Goal: Task Accomplishment & Management: Complete application form

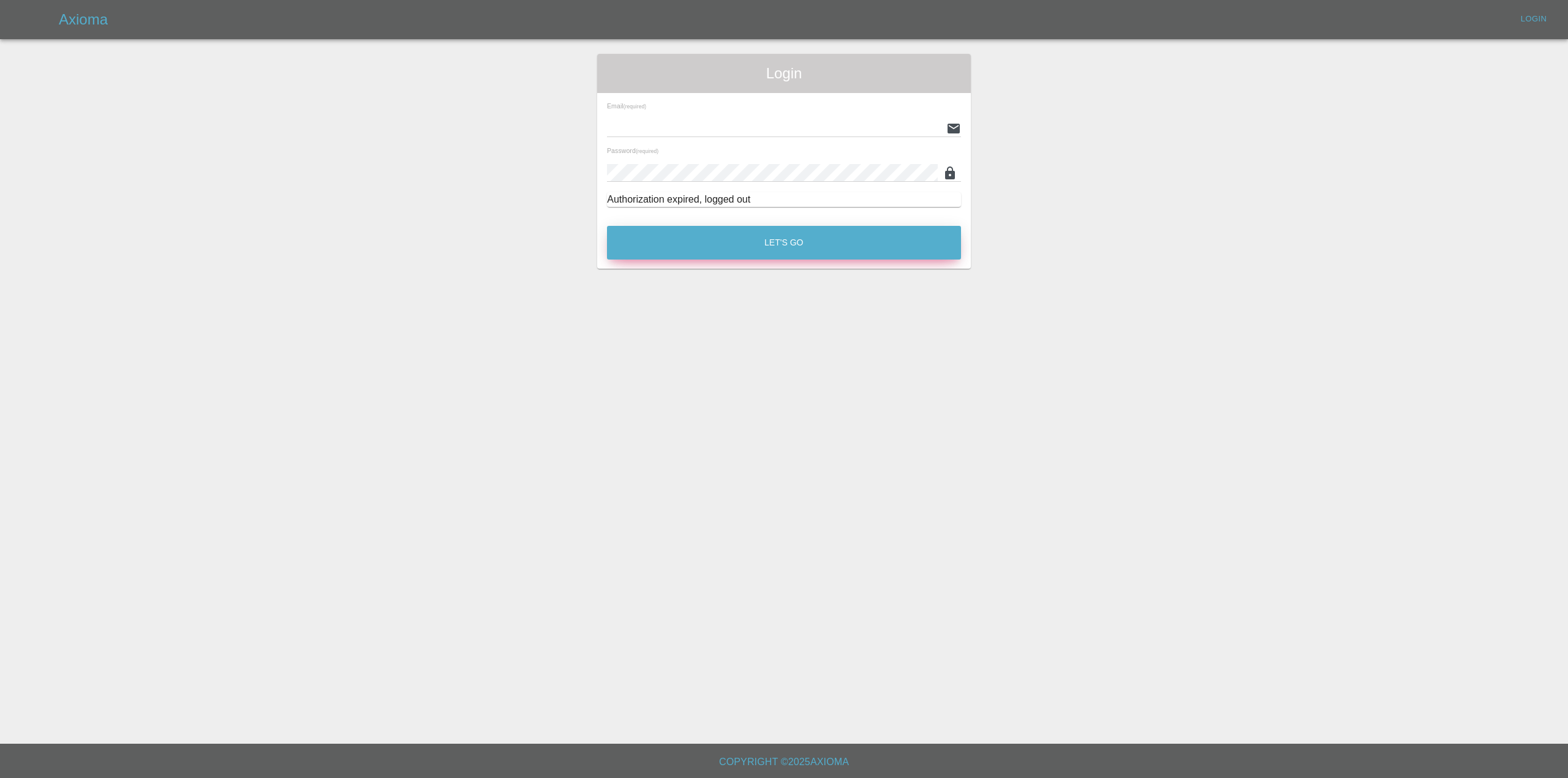
type input "[PERSON_NAME][EMAIL_ADDRESS][PERSON_NAME][DOMAIN_NAME]"
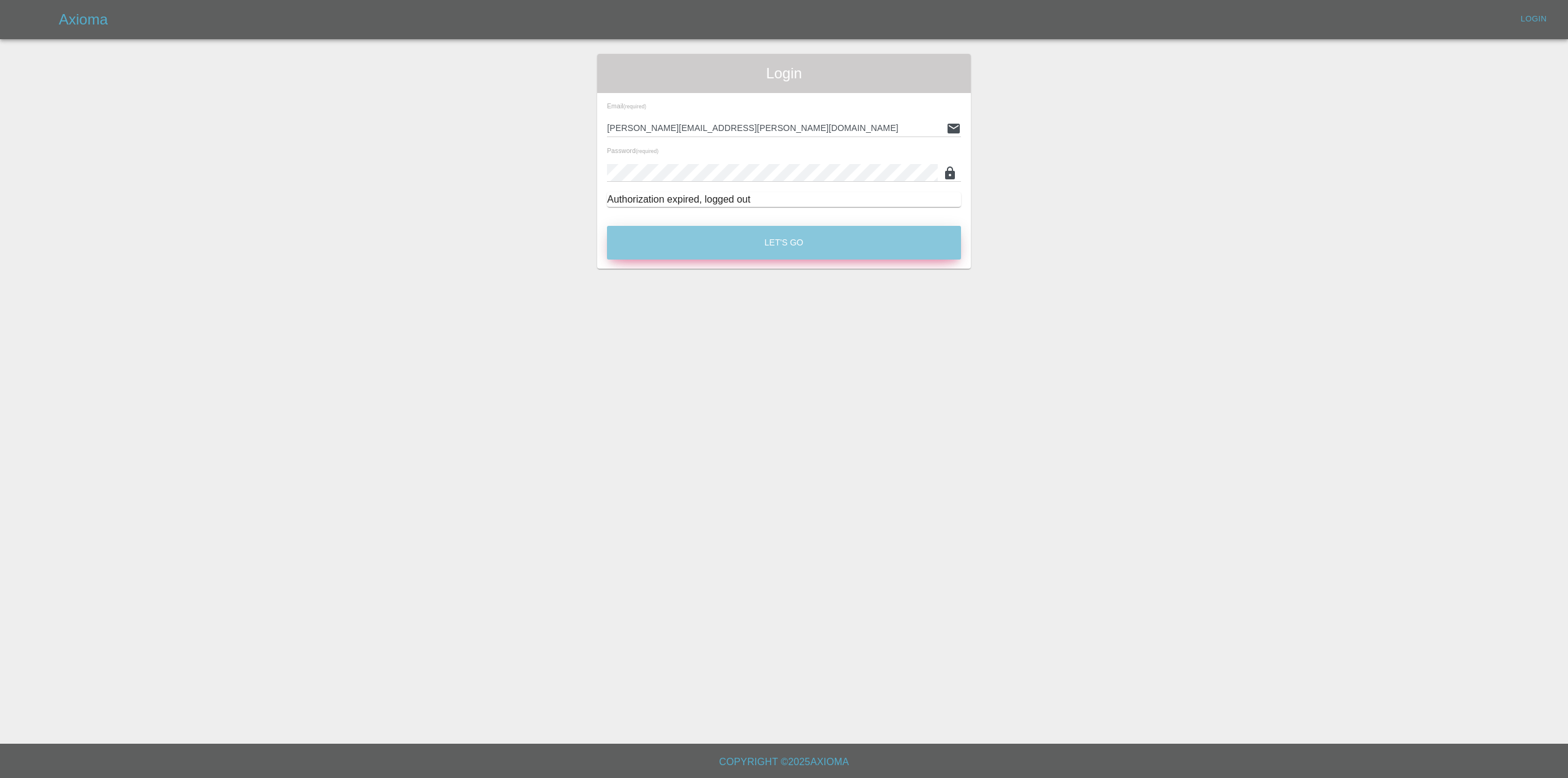
click at [730, 260] on button "Let's Go" at bounding box center [784, 242] width 354 height 33
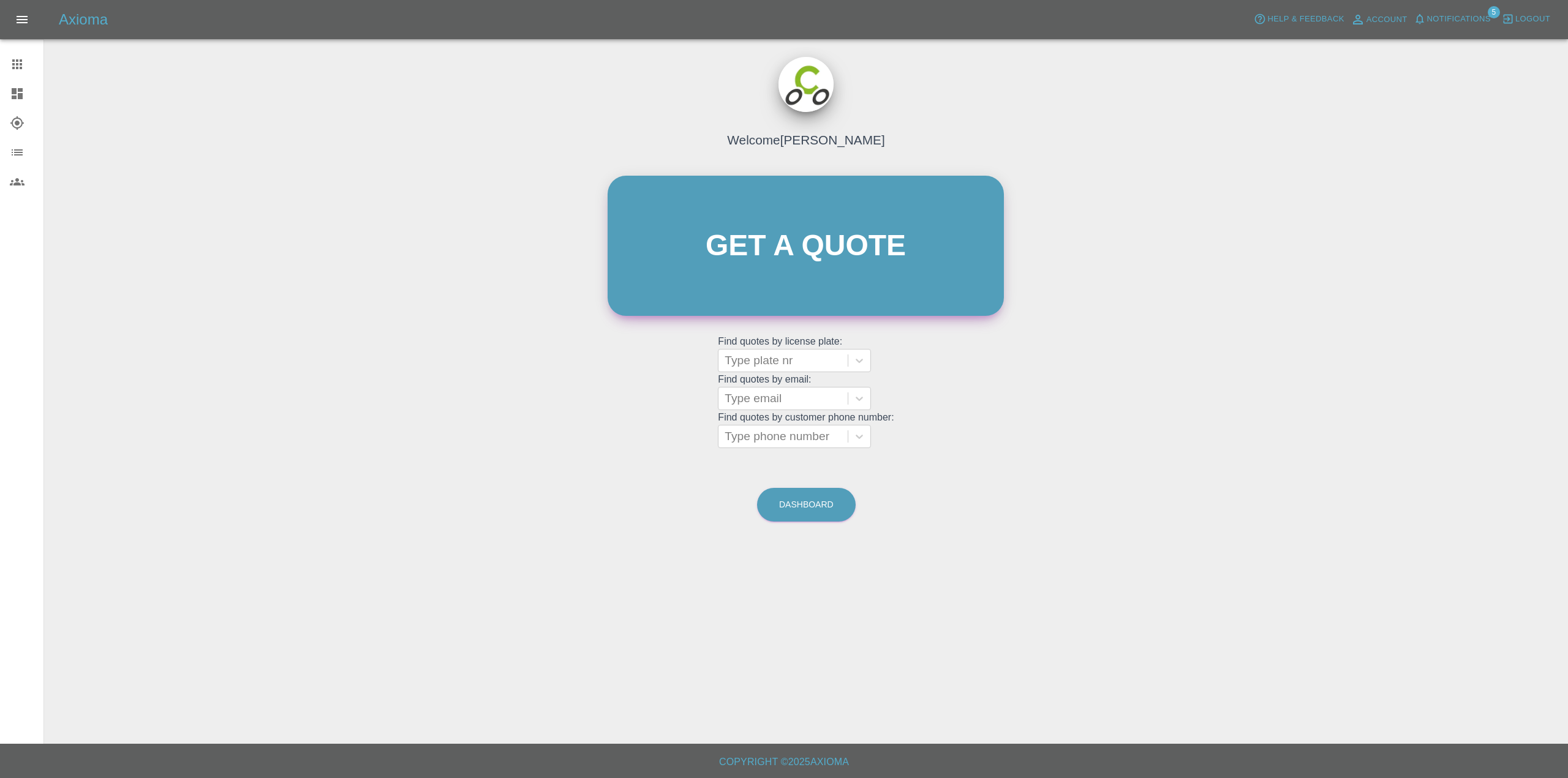
click at [806, 291] on link "Get a quote" at bounding box center [805, 246] width 396 height 140
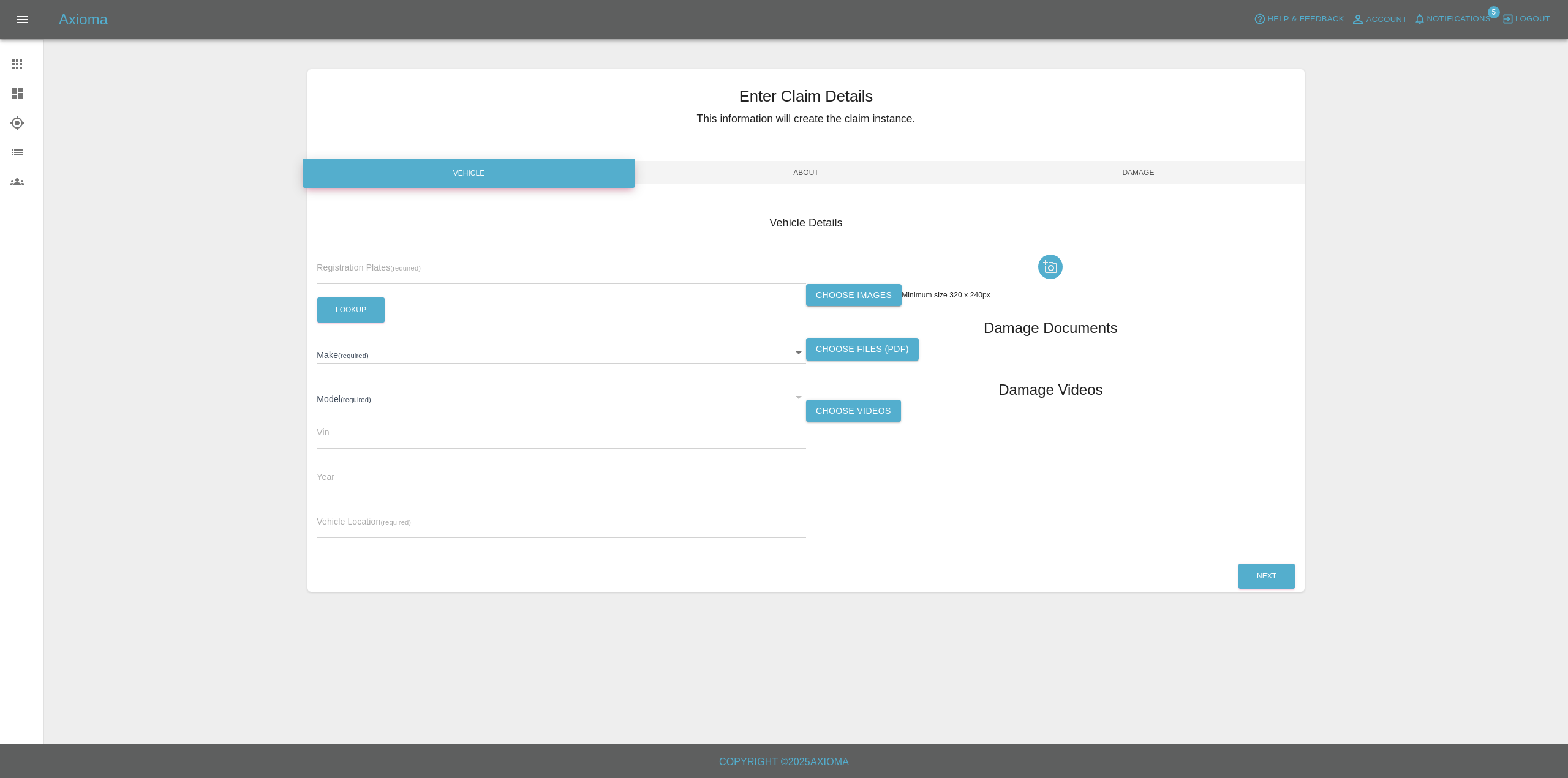
click at [460, 280] on div "Registration Plates (required)" at bounding box center [561, 267] width 490 height 34
click at [563, 284] on input "text" at bounding box center [561, 275] width 490 height 18
type input "NL23 HKV"
click at [355, 323] on button "Lookup" at bounding box center [351, 310] width 67 height 25
click at [853, 307] on label "Choose images" at bounding box center [854, 295] width 96 height 23
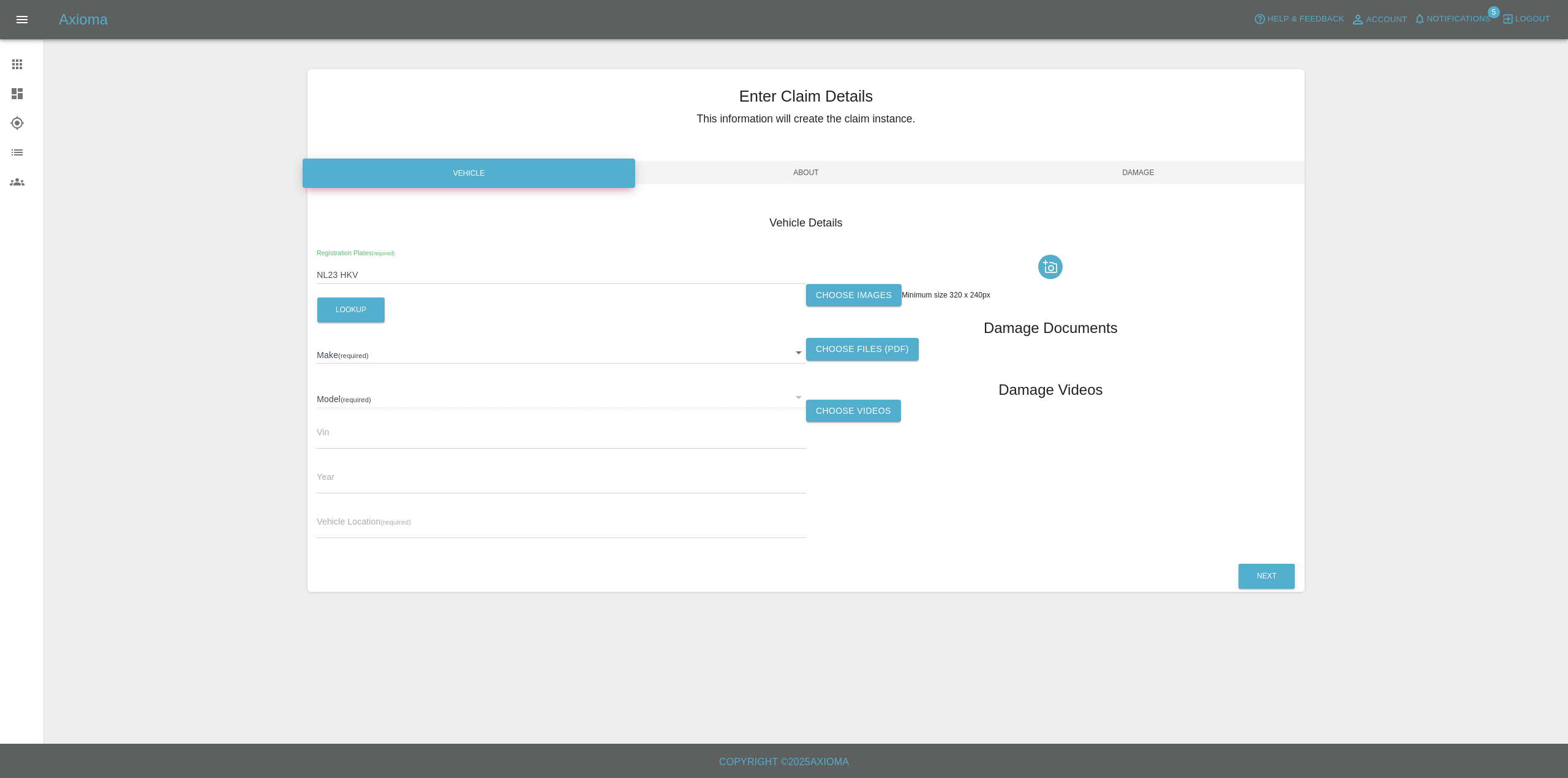
click at [0, 0] on input "Choose images" at bounding box center [0, 0] width 0 height 0
type input "MG"
type input "MG4 SE"
type input "[US_VEHICLE_IDENTIFICATION_NUMBER]"
type input "2023"
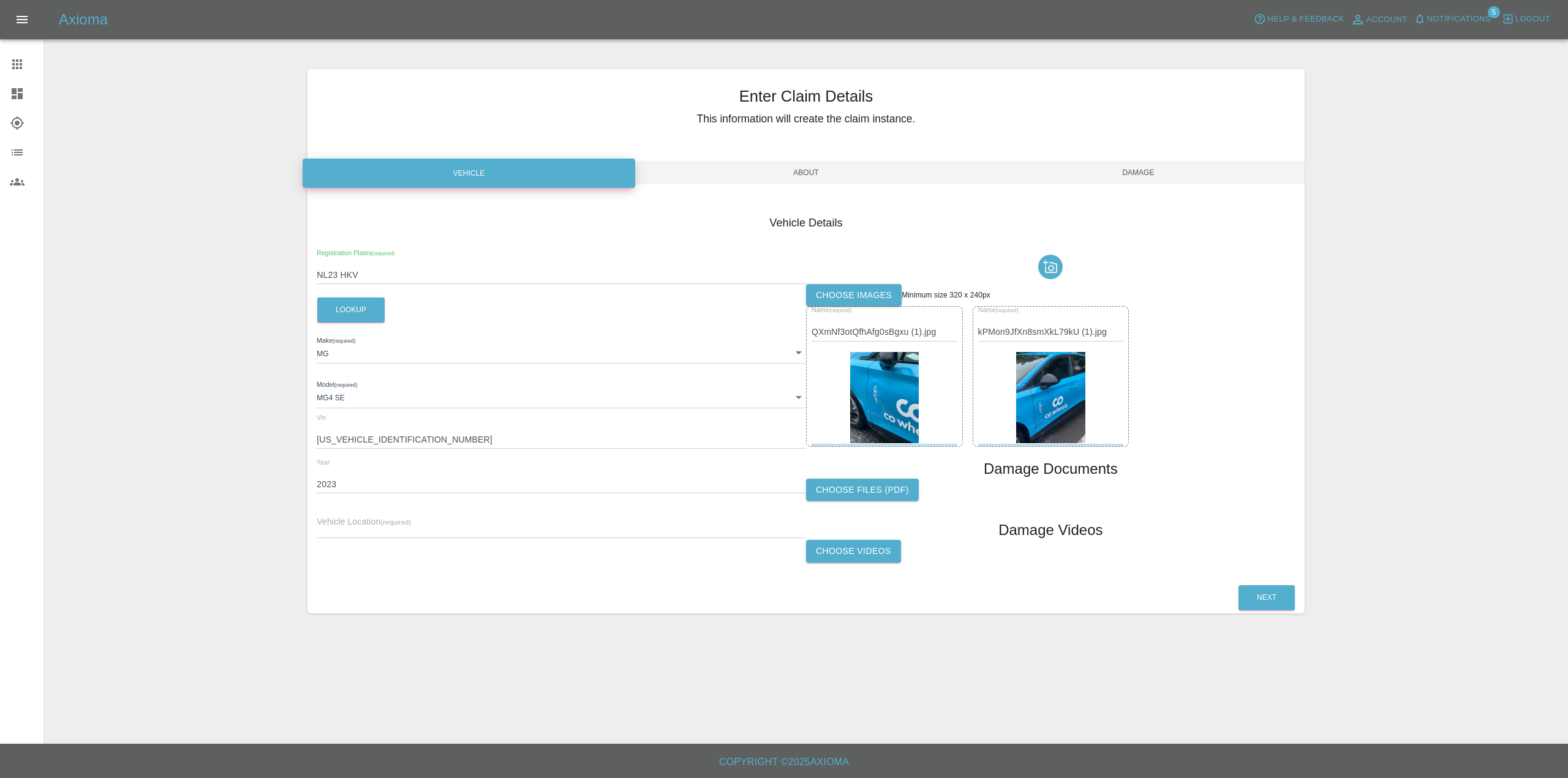
click at [875, 307] on label "Choose images" at bounding box center [854, 295] width 96 height 23
click at [0, 0] on input "Choose images" at bounding box center [0, 0] width 0 height 0
click at [406, 538] on input "text" at bounding box center [561, 529] width 490 height 18
paste input "[STREET_ADDRESS]."
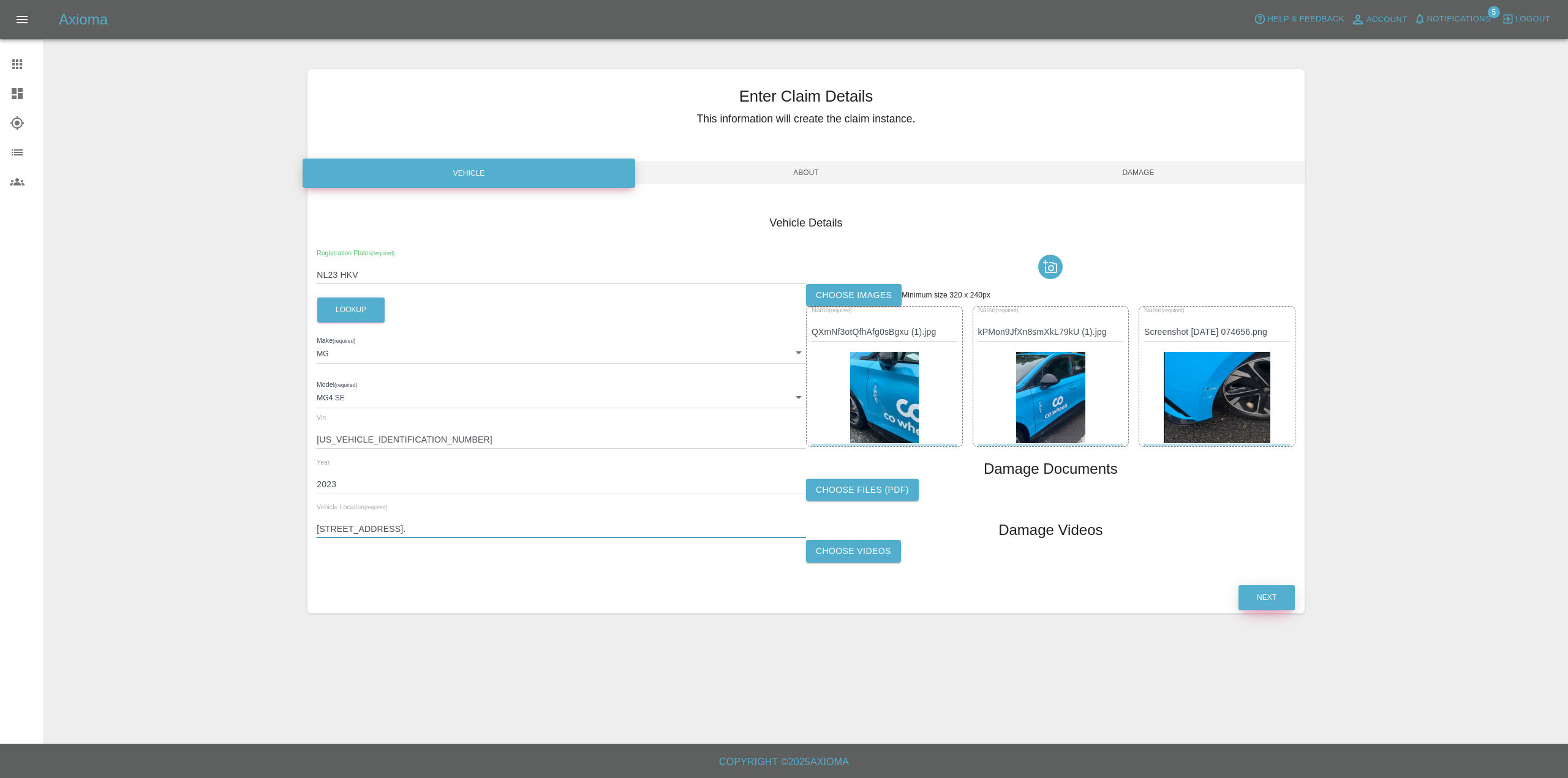
type input "[STREET_ADDRESS]."
click at [1260, 611] on button "Next" at bounding box center [1266, 597] width 56 height 25
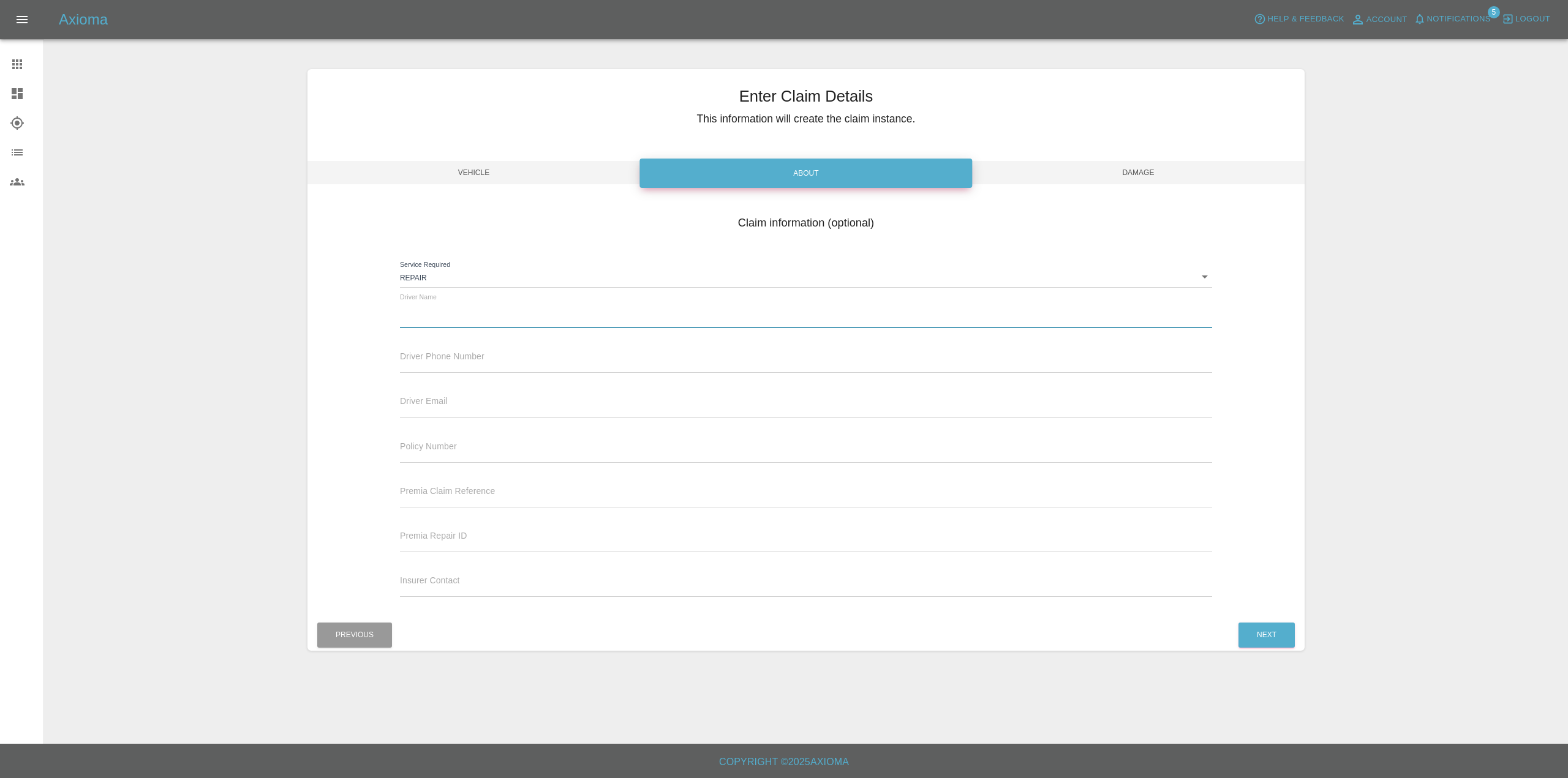
click at [433, 326] on div "Driver Name" at bounding box center [805, 311] width 812 height 34
type input "A"
type input "[PERSON_NAME]"
type input "0191 375 1059"
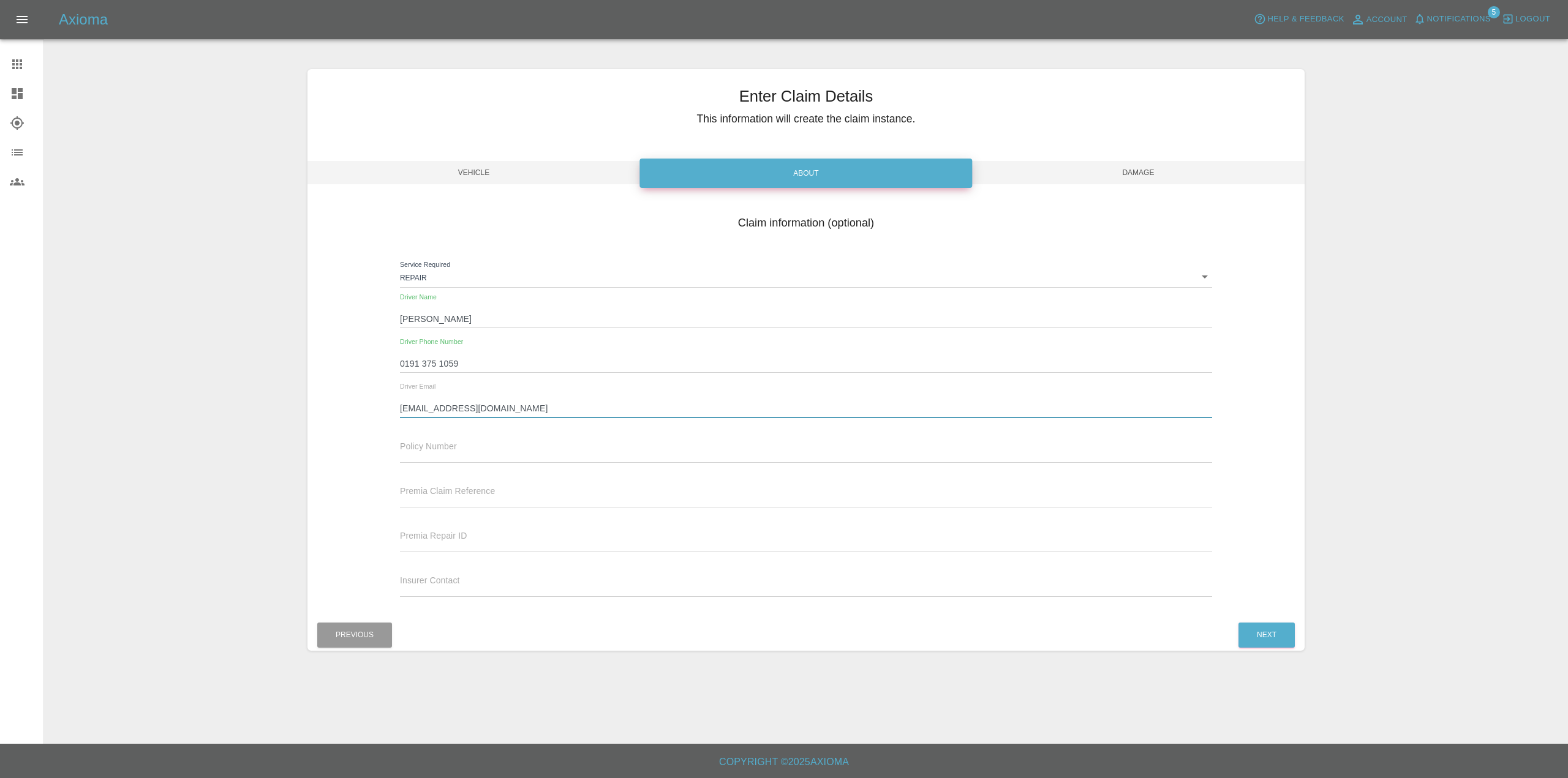
type input "[EMAIL_ADDRESS][DOMAIN_NAME]"
click at [337, 285] on div "Claim information (optional) Service Required Repair repair Driver Name [PERSON…" at bounding box center [805, 407] width 996 height 399
click at [1261, 647] on button "Next" at bounding box center [1266, 635] width 56 height 25
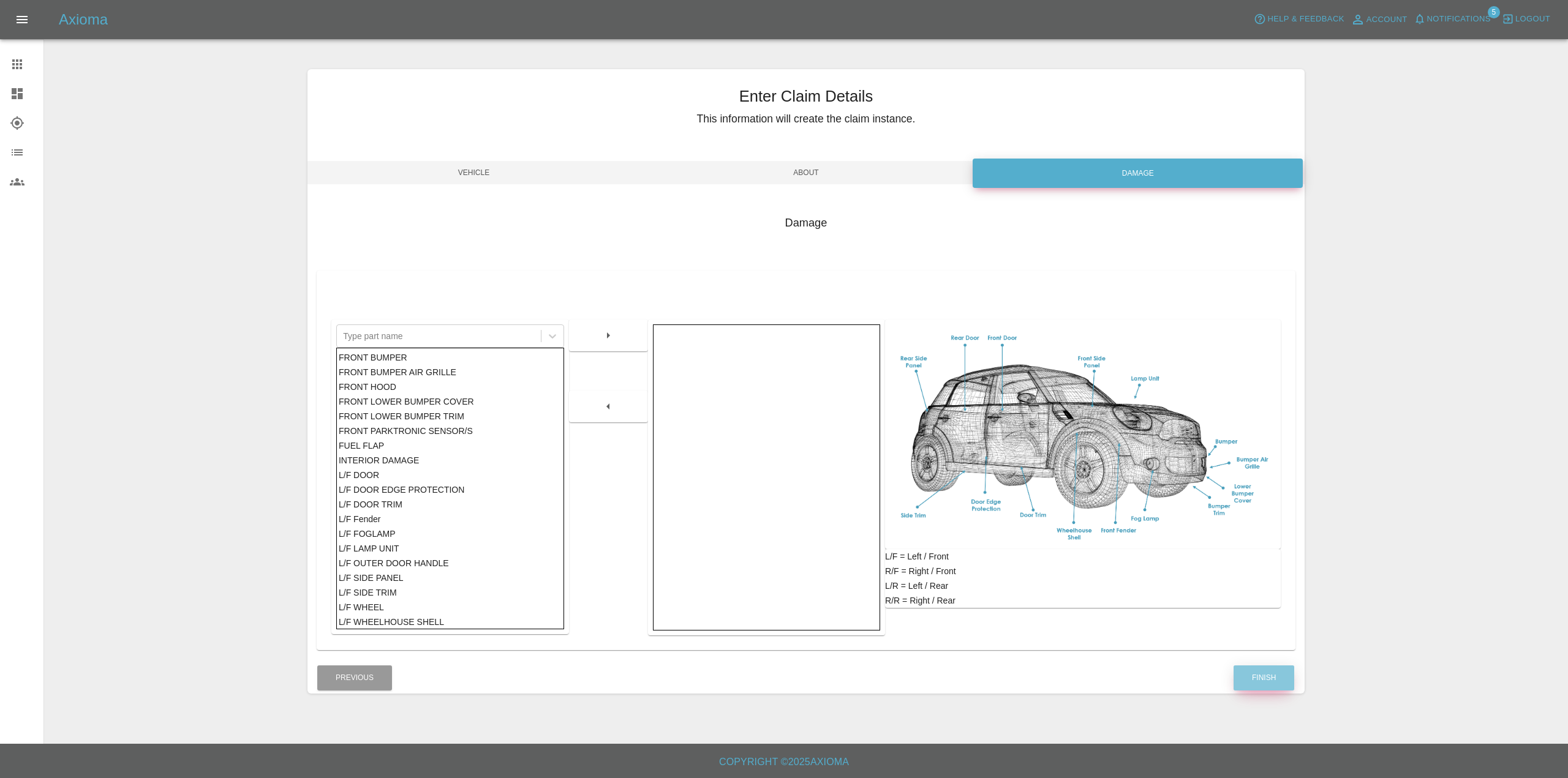
click at [1271, 690] on button "Finish" at bounding box center [1263, 678] width 60 height 25
